Goal: Complete application form: Complete application form

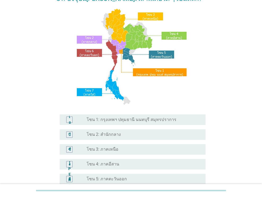
scroll to position [42, 0]
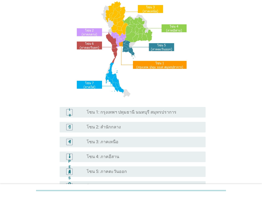
click at [110, 144] on font "โซน 3: ภาคเหนือ" at bounding box center [103, 142] width 32 height 5
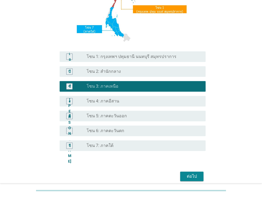
scroll to position [120, 0]
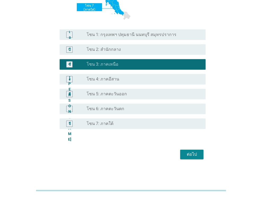
click at [196, 156] on font "ต่อไป" at bounding box center [192, 154] width 10 height 5
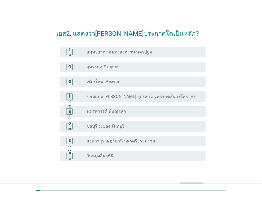
click at [90, 157] on font "วันหยุดอื่นๆที่นี่" at bounding box center [100, 156] width 27 height 5
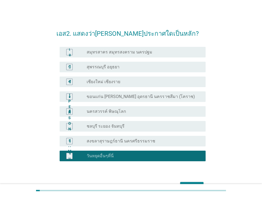
click at [193, 183] on button "ต่อไป" at bounding box center [191, 187] width 23 height 10
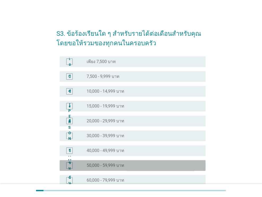
click at [96, 162] on div "ชม ปุ่มวิทยุ[PERSON_NAME]เลือก 50,000 - 59,999 บาท" at bounding box center [133, 166] width 146 height 11
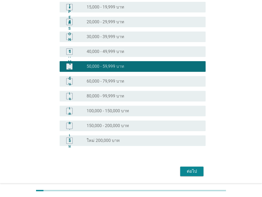
scroll to position [100, 0]
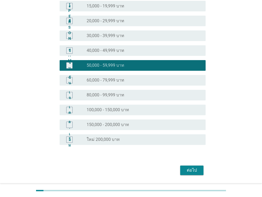
click at [192, 168] on font "ต่อไป" at bounding box center [192, 170] width 10 height 6
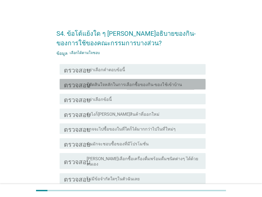
click at [106, 86] on font "ปู้ตัดสินใจหลักในการเลือกซื้อของกิน-ของใช้เข้าบ้าน" at bounding box center [134, 84] width 95 height 5
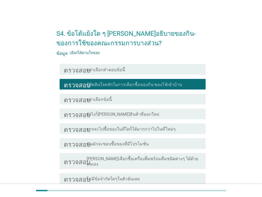
click at [96, 144] on font "ฉันมักจะชอบซื้อของที่มีโปรโมชั่น" at bounding box center [118, 144] width 62 height 5
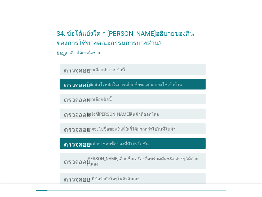
click at [98, 161] on font "[PERSON_NAME]เลือกซื้อเครื่องดื่มพร้อมดื่มชนิดต่างๆ ได้ด้วยตนเอง" at bounding box center [142, 162] width 111 height 10
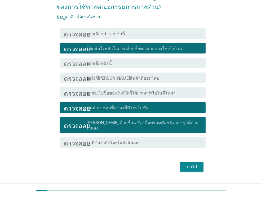
scroll to position [43, 0]
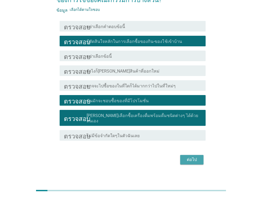
click at [197, 157] on font "ต่อไป" at bounding box center [192, 159] width 10 height 5
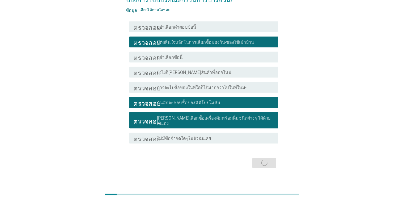
scroll to position [0, 0]
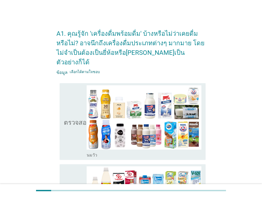
click at [74, 119] on font "ตรวจสอบ" at bounding box center [77, 122] width 27 height 6
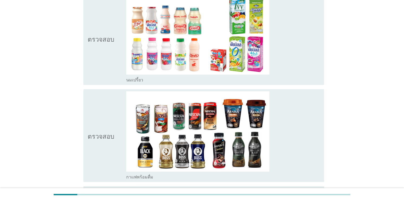
scroll to position [330, 0]
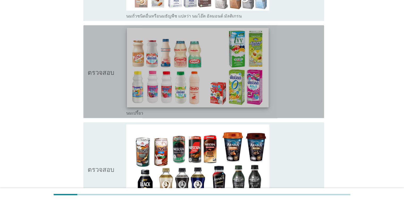
click at [244, 77] on img at bounding box center [198, 68] width 142 height 80
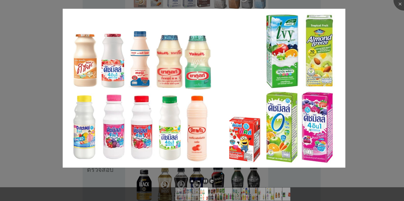
click at [262, 40] on div at bounding box center [202, 100] width 404 height 201
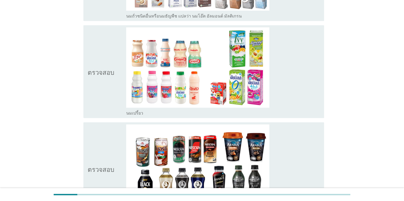
click at [99, 71] on font "ตรวจสอบ" at bounding box center [101, 71] width 27 height 6
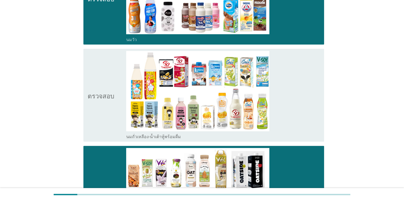
scroll to position [83, 0]
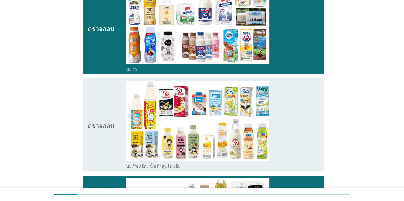
click at [100, 122] on font "ตรวจสอบ" at bounding box center [101, 125] width 27 height 6
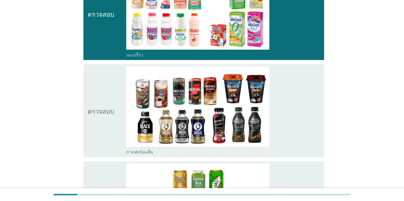
scroll to position [380, 0]
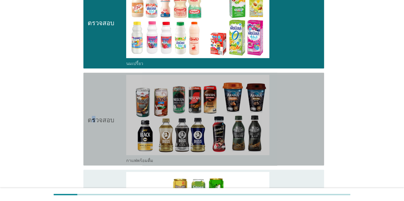
click at [93, 124] on icon "ตรวจสอบ" at bounding box center [101, 119] width 27 height 89
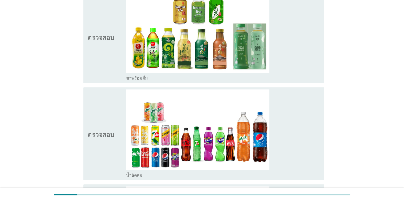
scroll to position [570, 0]
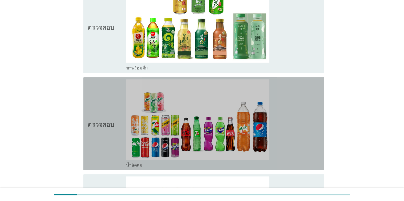
click at [114, 127] on div "ตรวจสอบ" at bounding box center [107, 123] width 39 height 89
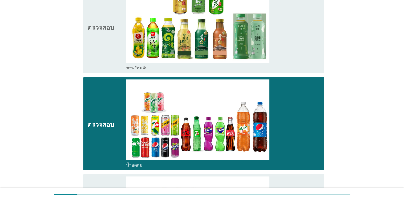
click at [111, 61] on icon "ตรวจสอบ" at bounding box center [101, 26] width 27 height 89
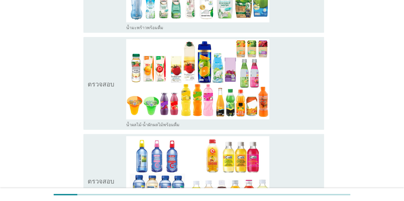
scroll to position [770, 0]
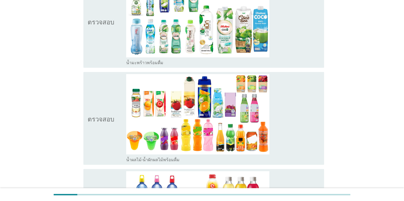
click at [112, 115] on font "ตรวจสอบ" at bounding box center [101, 118] width 27 height 6
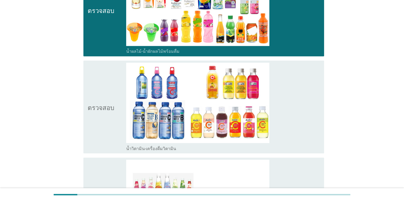
scroll to position [963, 0]
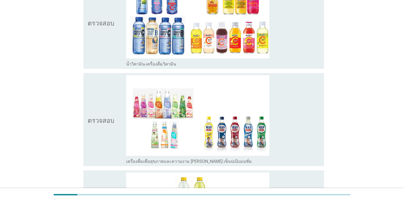
click at [119, 56] on div "ตรวจสอบ" at bounding box center [107, 22] width 39 height 89
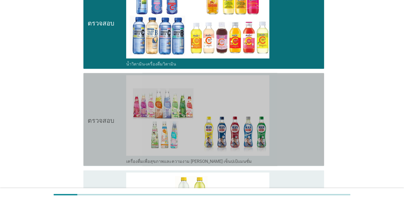
click at [107, 115] on icon "ตรวจสอบ" at bounding box center [101, 119] width 27 height 89
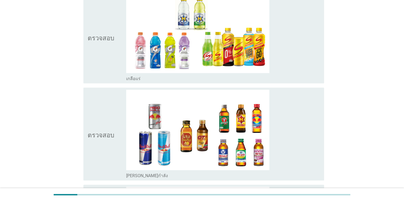
scroll to position [1159, 0]
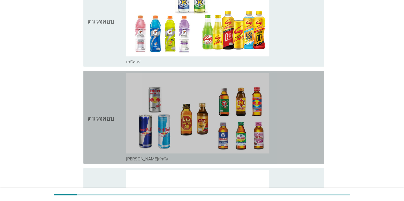
click at [123, 98] on div "ตรวจสอบ" at bounding box center [107, 117] width 39 height 89
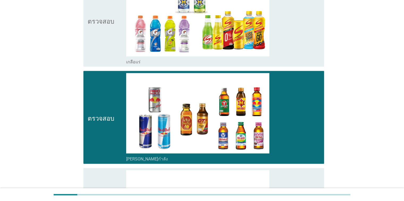
drag, startPoint x: 107, startPoint y: 111, endPoint x: 119, endPoint y: 110, distance: 11.5
click at [108, 111] on icon "ตรวจสอบ" at bounding box center [101, 117] width 27 height 89
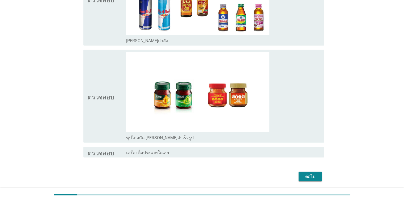
scroll to position [1282, 0]
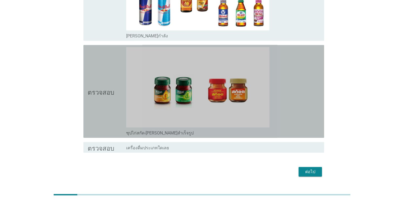
click at [118, 98] on div "ตรวจสอบ" at bounding box center [107, 91] width 39 height 89
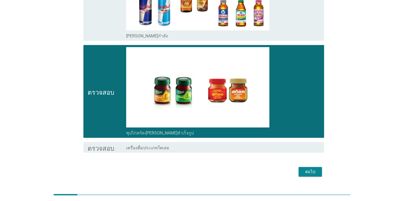
click at [262, 166] on div "ต่อไป" at bounding box center [202, 172] width 244 height 13
click at [262, 169] on font "ต่อไป" at bounding box center [310, 171] width 10 height 5
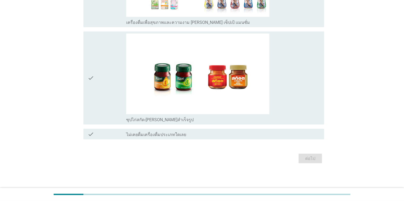
scroll to position [0, 0]
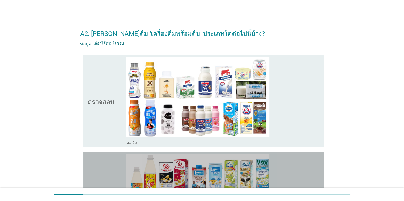
click at [111, 159] on icon "ตรวจสอบ" at bounding box center [101, 198] width 27 height 89
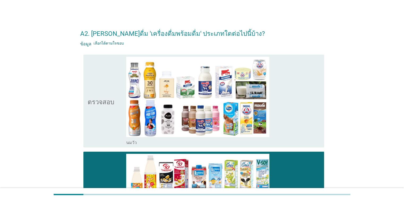
click at [116, 110] on div "ตรวจสอบ" at bounding box center [107, 101] width 39 height 89
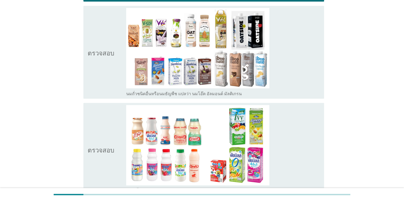
scroll to position [240, 0]
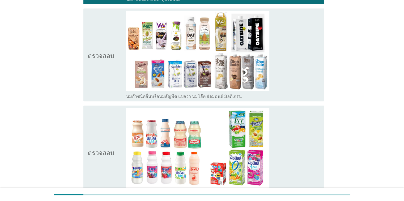
click at [115, 145] on div "ตรวจสอบ" at bounding box center [107, 152] width 39 height 89
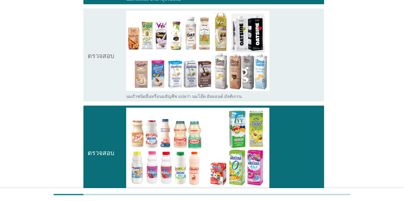
click at [114, 69] on div "ตรวจสอบ" at bounding box center [107, 55] width 39 height 89
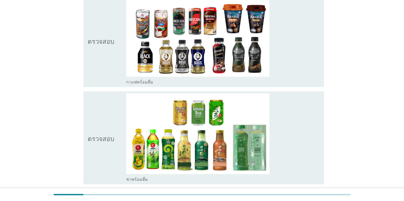
scroll to position [441, 0]
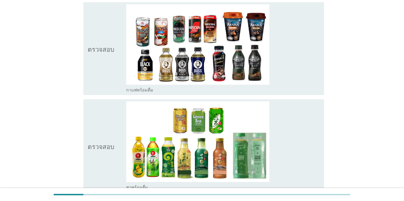
click at [111, 70] on icon "ตรวจสอบ" at bounding box center [101, 48] width 27 height 89
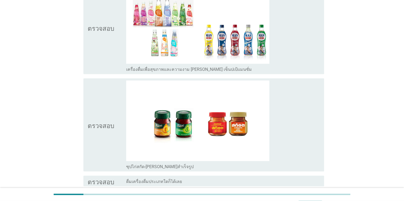
scroll to position [978, 0]
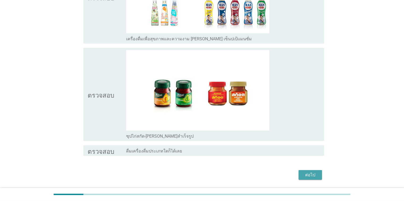
click at [262, 175] on font "ต่อไป" at bounding box center [310, 174] width 10 height 5
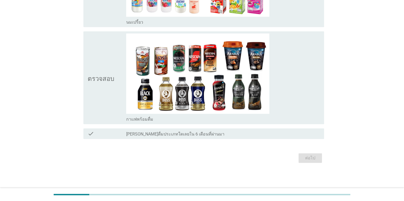
scroll to position [0, 0]
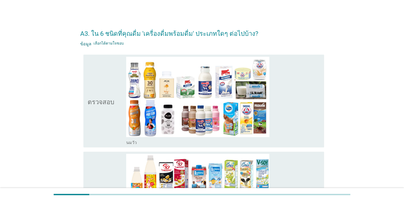
click at [102, 130] on icon "ตรวจสอบ" at bounding box center [101, 101] width 27 height 89
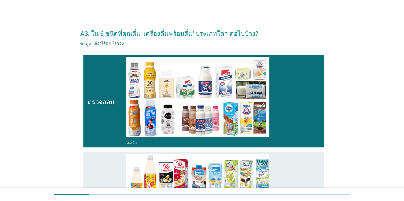
click at [106, 172] on icon "ตรวจสอบ" at bounding box center [101, 198] width 27 height 89
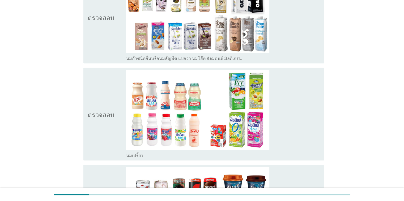
scroll to position [289, 0]
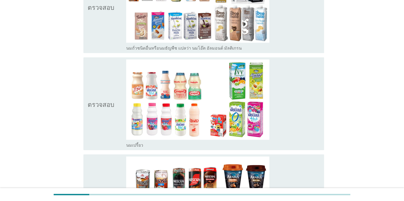
click at [99, 100] on icon "ตรวจสอบ" at bounding box center [101, 103] width 27 height 89
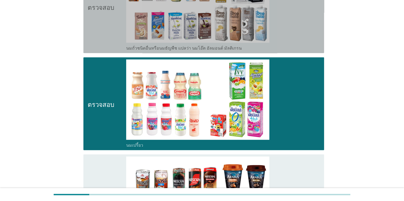
click at [110, 27] on icon "ตรวจสอบ" at bounding box center [101, 6] width 27 height 89
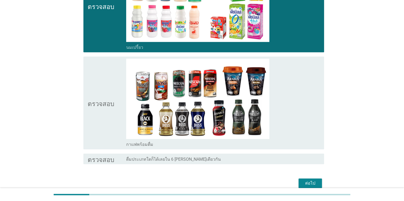
scroll to position [411, 0]
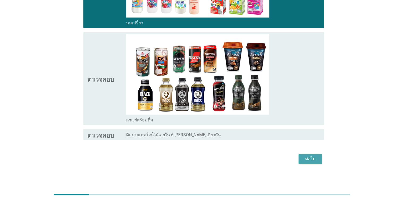
click at [262, 159] on font "ต่อไป" at bounding box center [310, 158] width 10 height 5
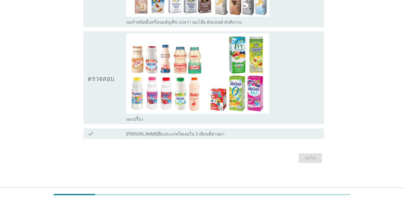
scroll to position [0, 0]
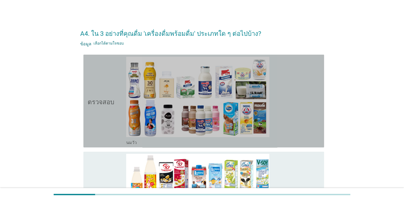
click at [109, 115] on icon "ตรวจสอบ" at bounding box center [101, 101] width 27 height 89
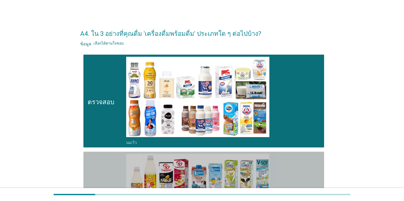
click at [104, 164] on icon "ตรวจสอบ" at bounding box center [101, 198] width 27 height 89
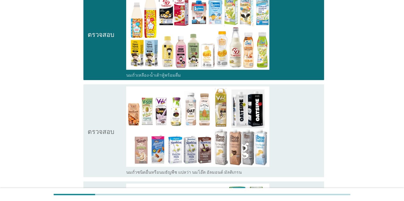
scroll to position [199, 0]
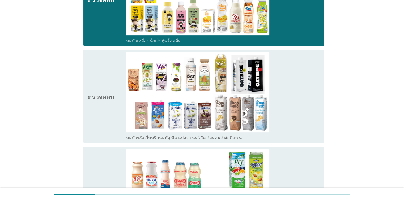
click at [111, 103] on icon "ตรวจสอบ" at bounding box center [101, 96] width 27 height 89
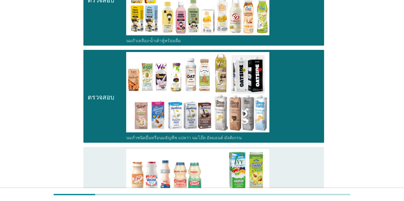
click at [109, 146] on div "ตรวจสอบ โครงร่างกล่องกาเครื่องหมายว่าง นมเปรี้ยว" at bounding box center [202, 193] width 244 height 97
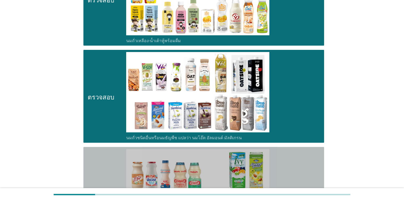
click at [107, 157] on icon "ตรวจสอบ" at bounding box center [101, 193] width 27 height 89
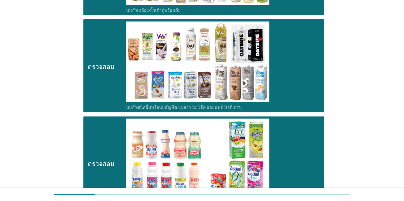
scroll to position [244, 0]
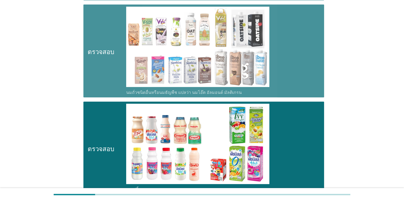
click at [106, 77] on icon "ตรวจสอบ" at bounding box center [101, 51] width 27 height 89
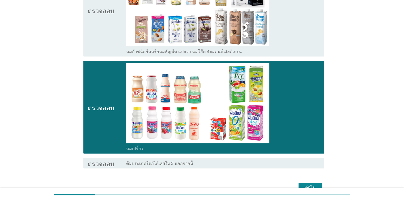
scroll to position [314, 0]
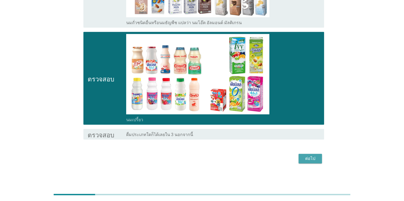
click at [262, 160] on font "ต่อไป" at bounding box center [310, 158] width 10 height 5
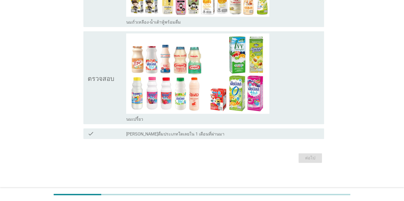
scroll to position [0, 0]
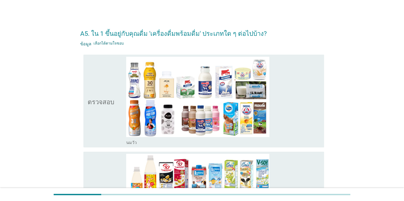
click at [102, 173] on icon "ตรวจสอบ" at bounding box center [101, 198] width 27 height 89
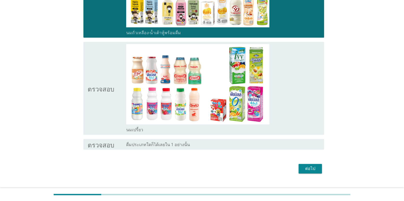
scroll to position [217, 0]
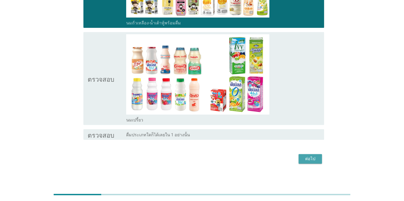
click at [262, 154] on button "ต่อไป" at bounding box center [309, 159] width 23 height 10
